Goal: Task Accomplishment & Management: Manage account settings

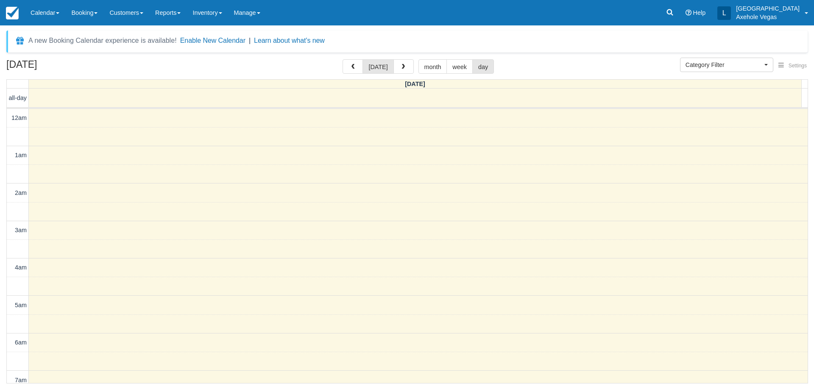
select select
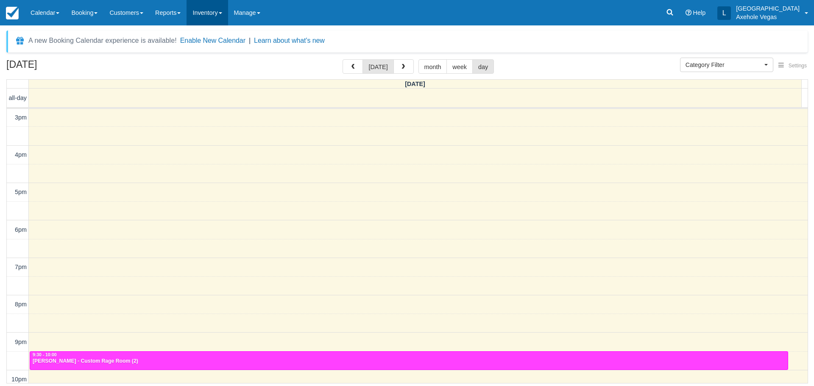
click at [228, 15] on link "Inventory" at bounding box center [207, 12] width 41 height 25
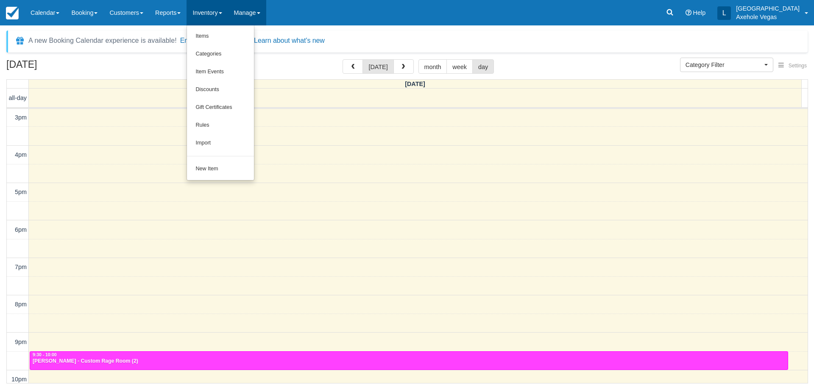
click at [265, 10] on link "Manage" at bounding box center [247, 12] width 38 height 25
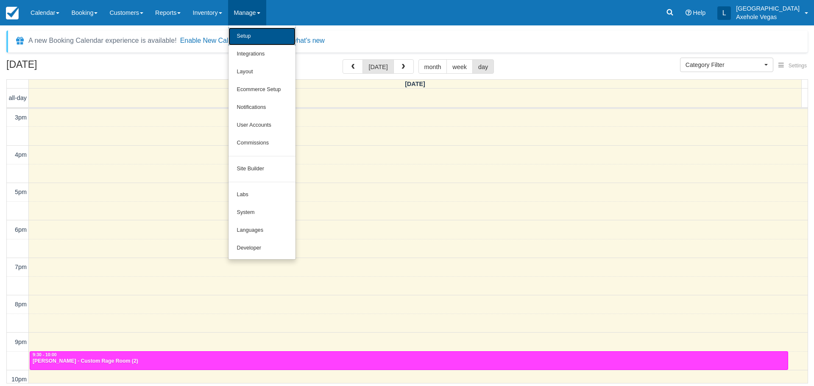
click at [265, 43] on link "Setup" at bounding box center [262, 37] width 67 height 18
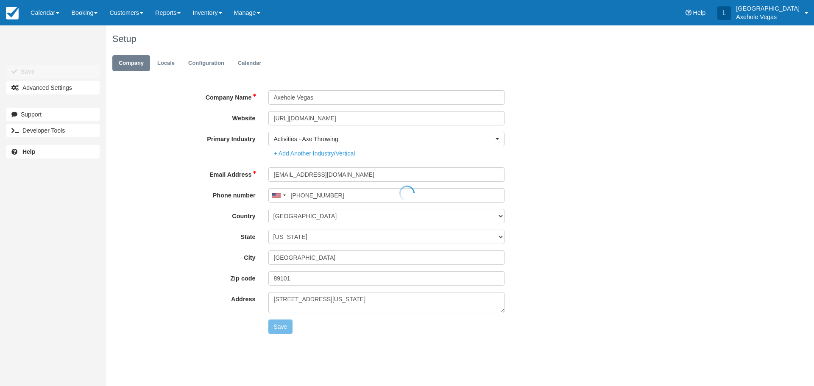
type input "[PHONE_NUMBER]"
click at [169, 67] on link "Locale" at bounding box center [166, 63] width 30 height 17
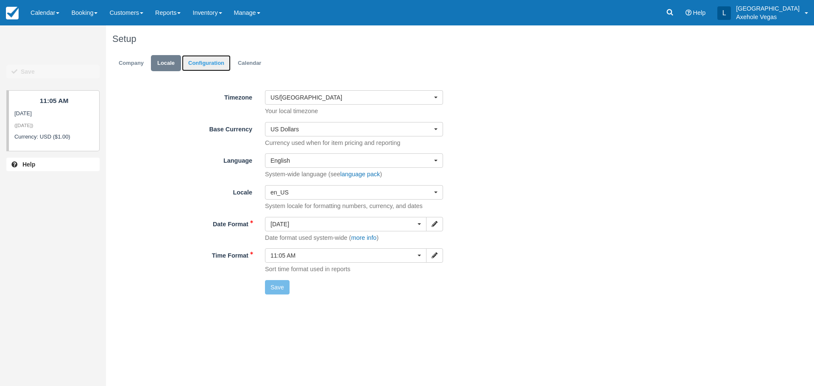
click at [202, 65] on link "Configuration" at bounding box center [206, 63] width 49 height 17
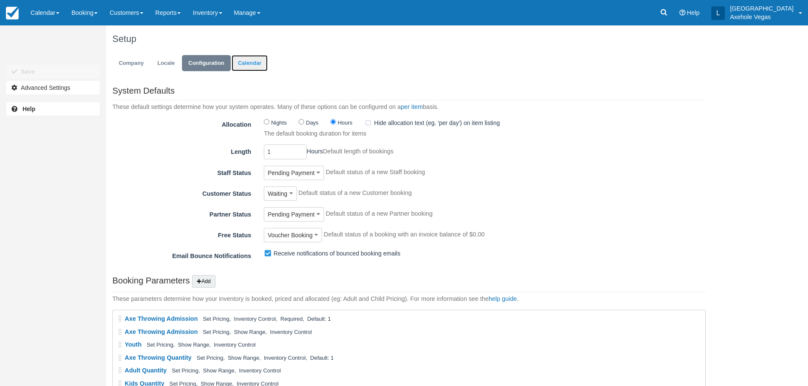
click at [248, 60] on link "Calendar" at bounding box center [250, 63] width 36 height 17
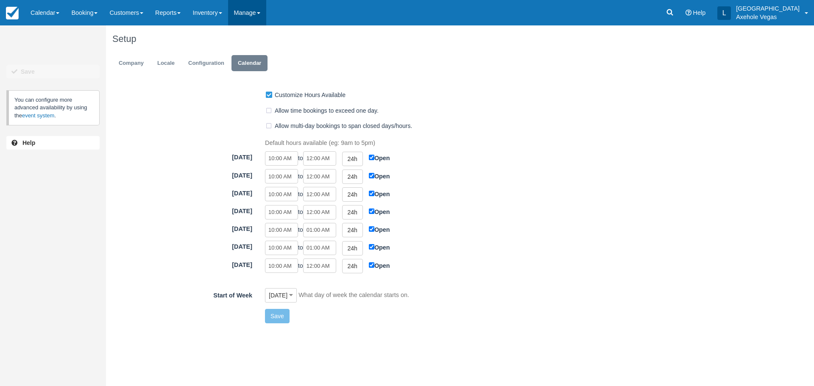
click at [257, 11] on link "Manage" at bounding box center [247, 12] width 38 height 25
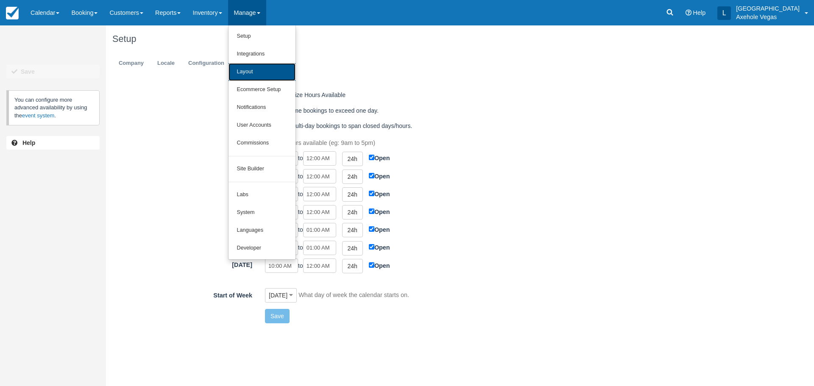
click at [262, 70] on link "Layout" at bounding box center [262, 72] width 67 height 18
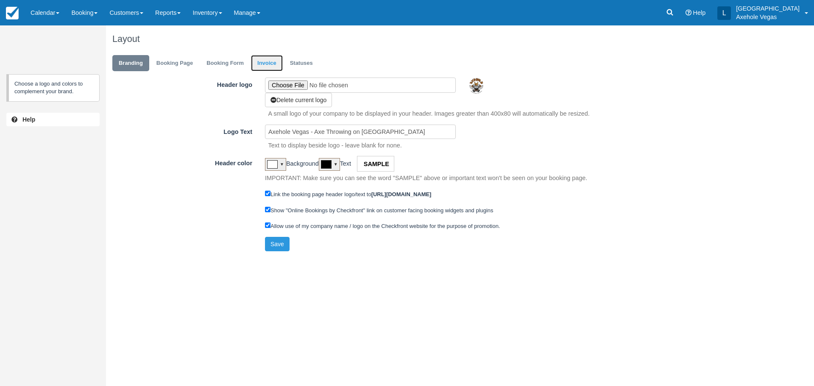
click at [270, 62] on link "Invoice" at bounding box center [267, 63] width 32 height 17
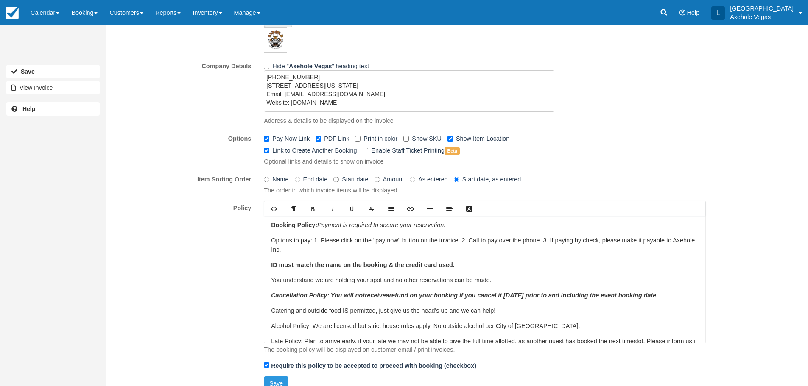
scroll to position [117, 0]
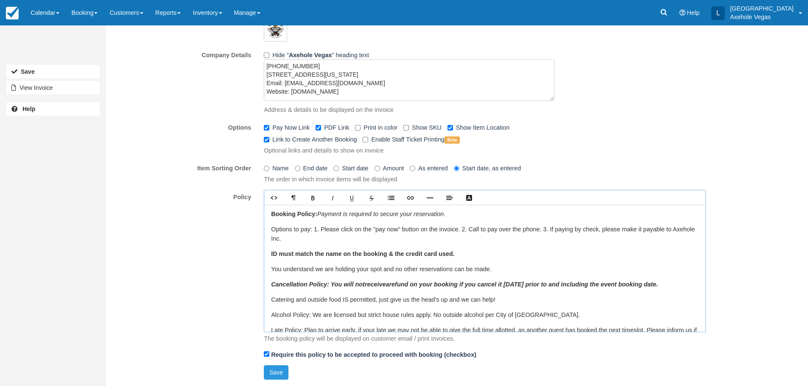
click at [468, 256] on p "ID must match the name on the booking & the credit card used." at bounding box center [484, 254] width 427 height 9
drag, startPoint x: 554, startPoint y: 256, endPoint x: 456, endPoint y: 254, distance: 97.5
click at [456, 254] on p "ID must match the name on the booking & the credit card used. *Exceptions for G…" at bounding box center [484, 254] width 427 height 9
click at [558, 258] on p "ID must match the name on the booking & the credit card used. *Exceptions for G…" at bounding box center [484, 254] width 427 height 9
click at [547, 255] on em "*Exceptions for Gift Certificates" at bounding box center [501, 254] width 92 height 7
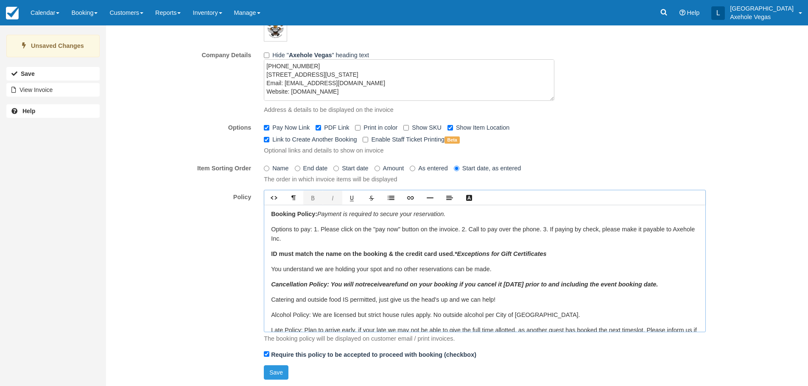
drag, startPoint x: 552, startPoint y: 254, endPoint x: 459, endPoint y: 253, distance: 92.4
click at [459, 253] on p "ID must match the name on the booking & the credit card used. *Exceptions for G…" at bounding box center [484, 254] width 427 height 9
copy em "Exceptions for Gift Certificates"
click at [567, 261] on div "Booking Policy: Payment is required to secure your reservation. Options to pay:…" at bounding box center [484, 268] width 441 height 127
click at [560, 253] on p "ID must match the name on the booking & the credit card used. *Exceptions for G…" at bounding box center [484, 254] width 427 height 9
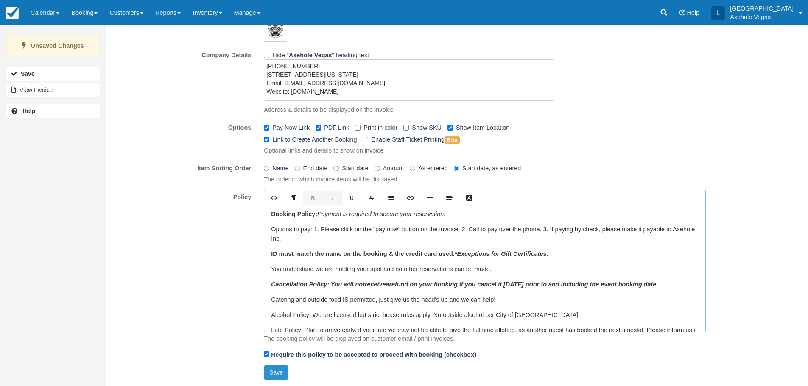
click at [278, 371] on button "Save" at bounding box center [276, 373] width 25 height 14
